Goal: Transaction & Acquisition: Download file/media

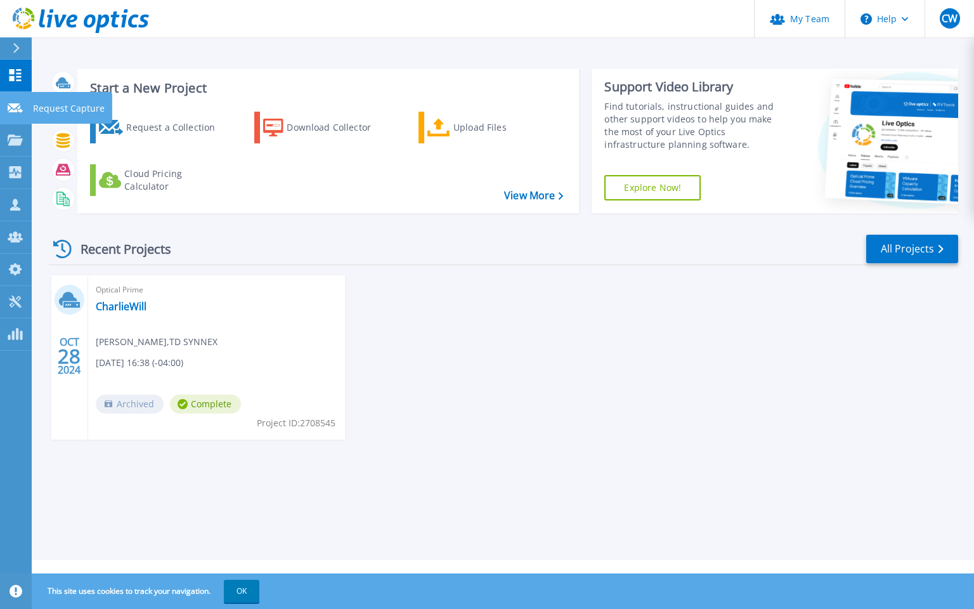
click at [20, 108] on icon at bounding box center [15, 108] width 15 height 10
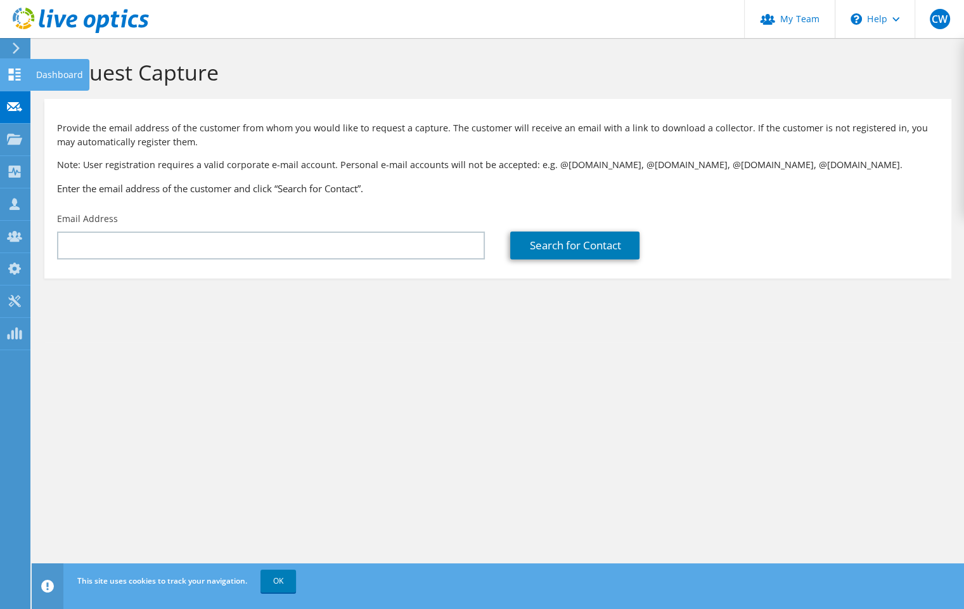
click at [17, 74] on icon at bounding box center [14, 74] width 15 height 12
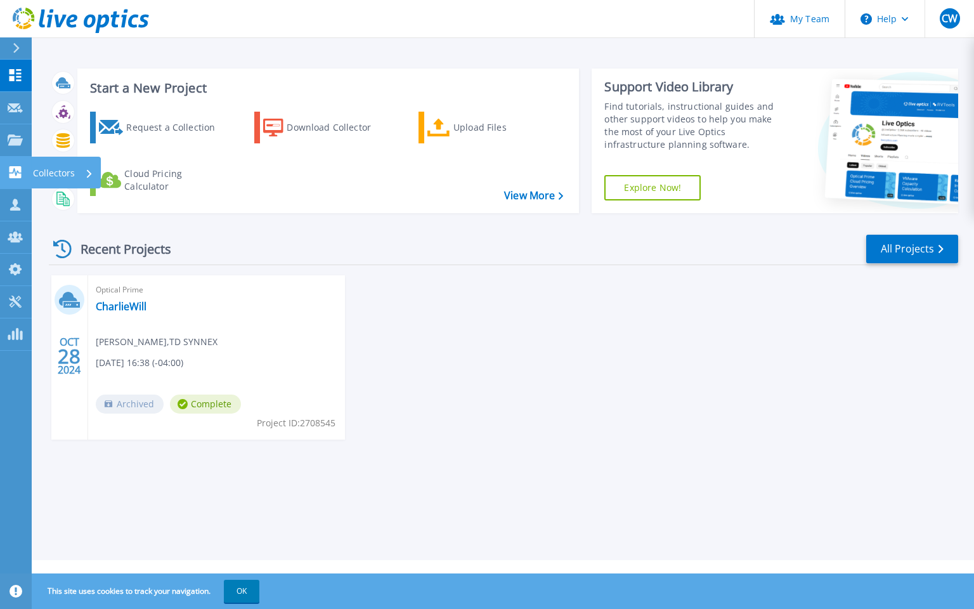
click at [23, 170] on div "Collectors" at bounding box center [41, 172] width 67 height 12
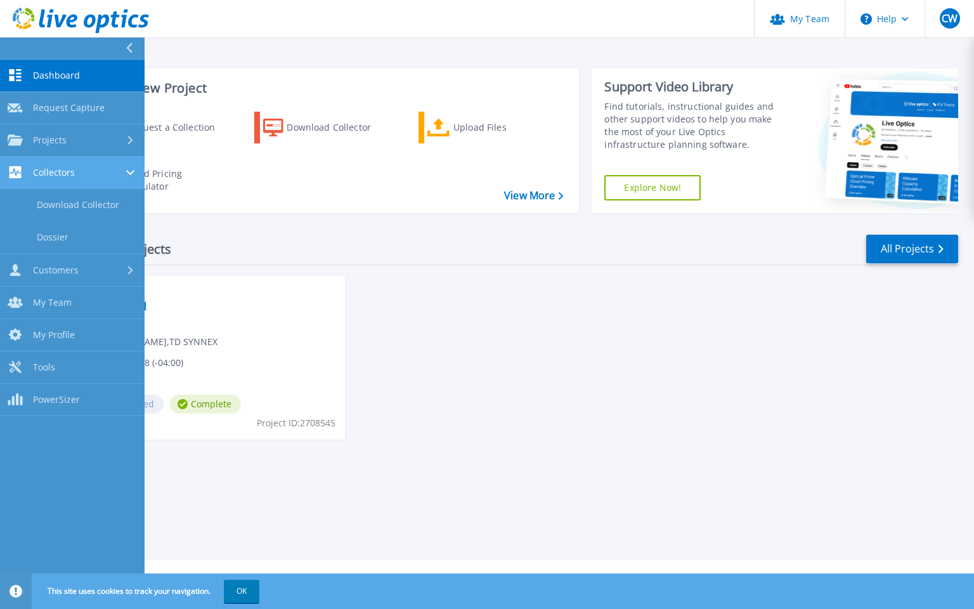
click at [96, 181] on link "Collectors Collectors" at bounding box center [72, 173] width 145 height 32
click at [94, 195] on link "Download Collector" at bounding box center [72, 205] width 145 height 32
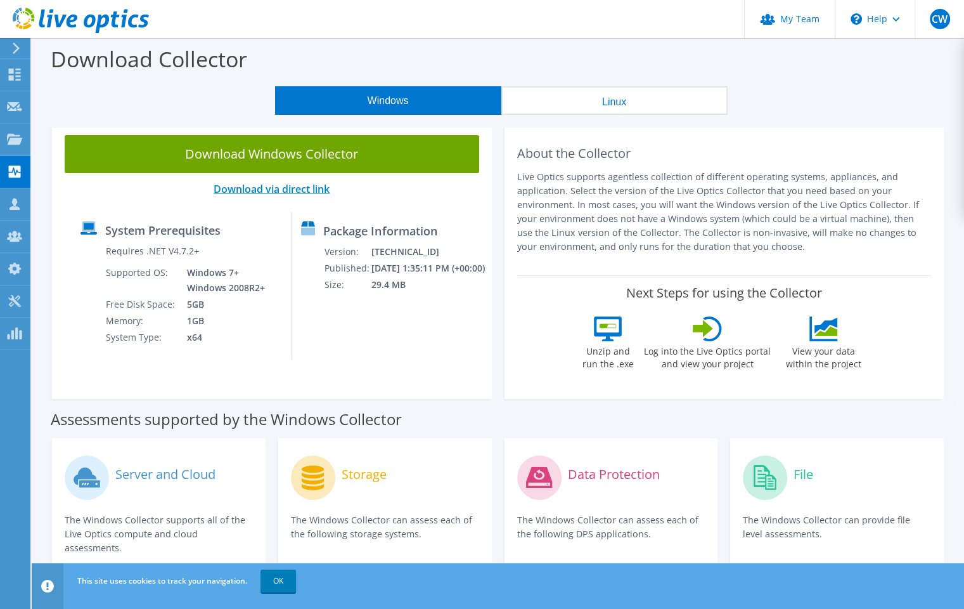
click at [241, 192] on link "Download via direct link" at bounding box center [272, 189] width 116 height 14
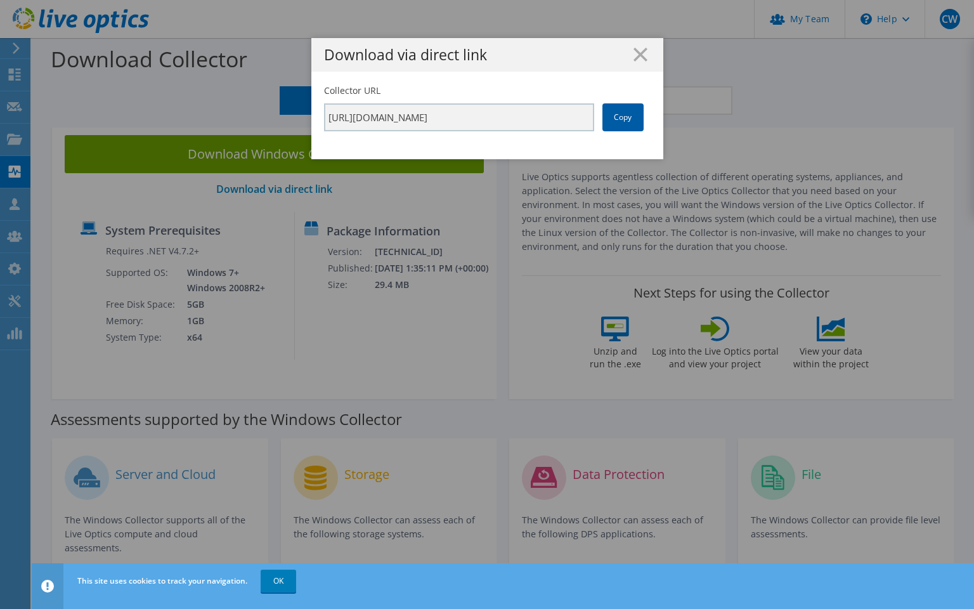
click at [624, 126] on link "Copy" at bounding box center [622, 117] width 41 height 28
drag, startPoint x: 624, startPoint y: 126, endPoint x: 621, endPoint y: 58, distance: 67.9
click at [621, 58] on h1 "Download via direct link" at bounding box center [487, 55] width 327 height 15
click at [633, 55] on icon at bounding box center [640, 55] width 14 height 14
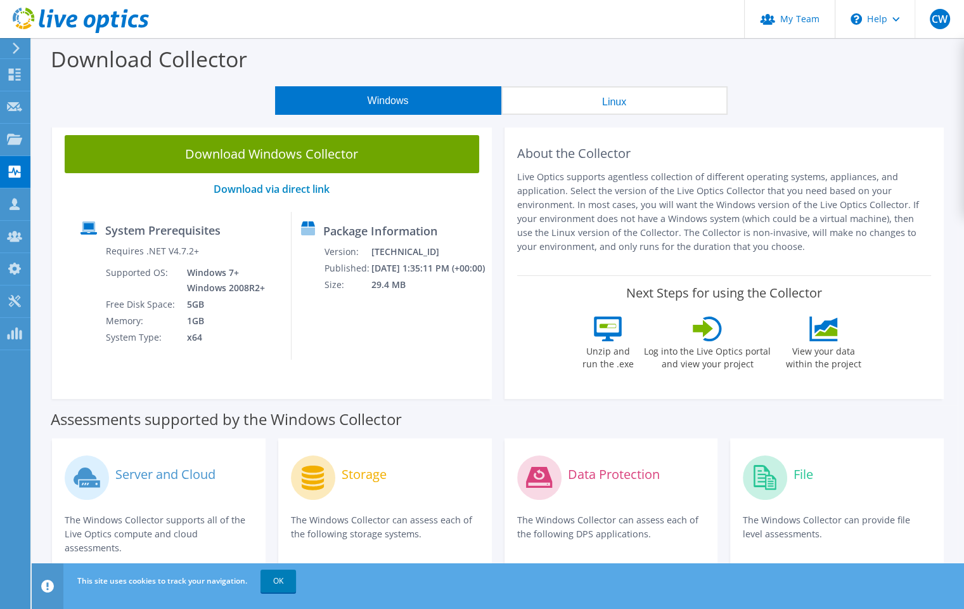
click at [391, 97] on button "Windows" at bounding box center [388, 100] width 226 height 29
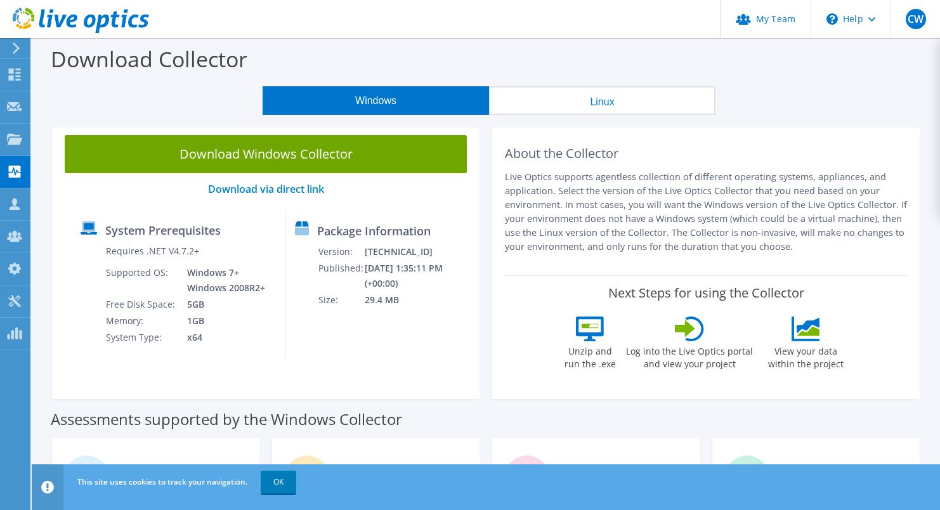
click at [371, 100] on button "Windows" at bounding box center [375, 100] width 226 height 29
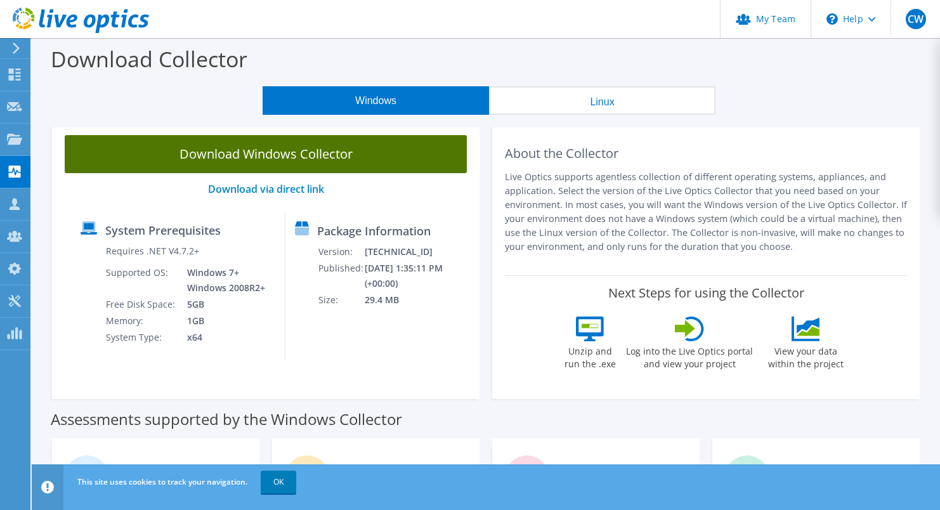
click at [314, 159] on link "Download Windows Collector" at bounding box center [266, 154] width 402 height 38
